Goal: Navigation & Orientation: Go to known website

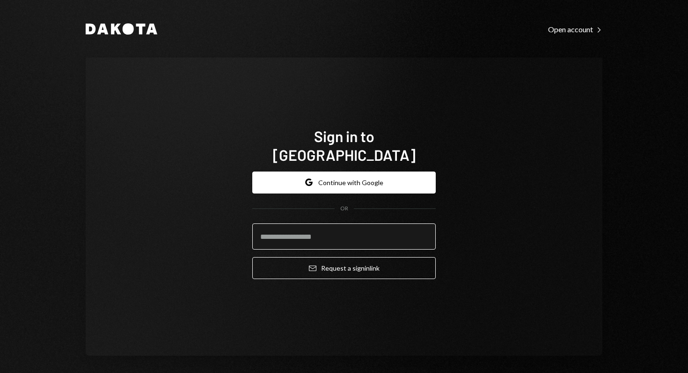
paste input "**********"
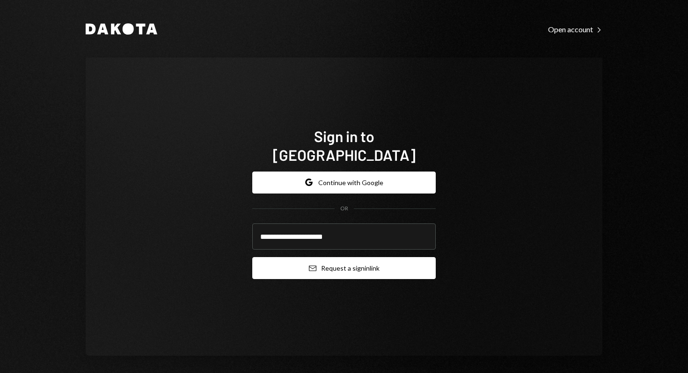
type input "**********"
click at [279, 257] on button "Email Request a sign in link" at bounding box center [343, 268] width 183 height 22
